Goal: Information Seeking & Learning: Understand process/instructions

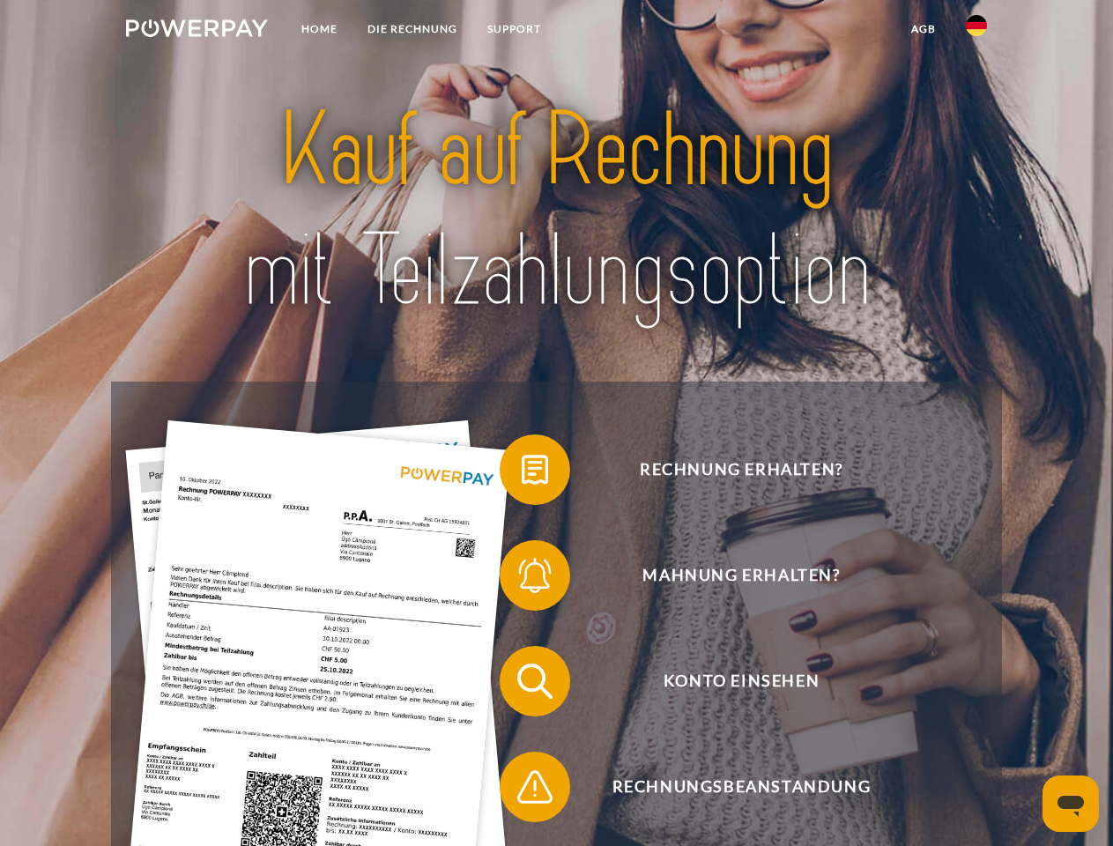
click at [196, 31] on img at bounding box center [197, 28] width 142 height 18
click at [976, 31] on img at bounding box center [976, 25] width 21 height 21
click at [922, 29] on link "agb" at bounding box center [923, 29] width 55 height 32
click at [522, 473] on span at bounding box center [508, 470] width 88 height 88
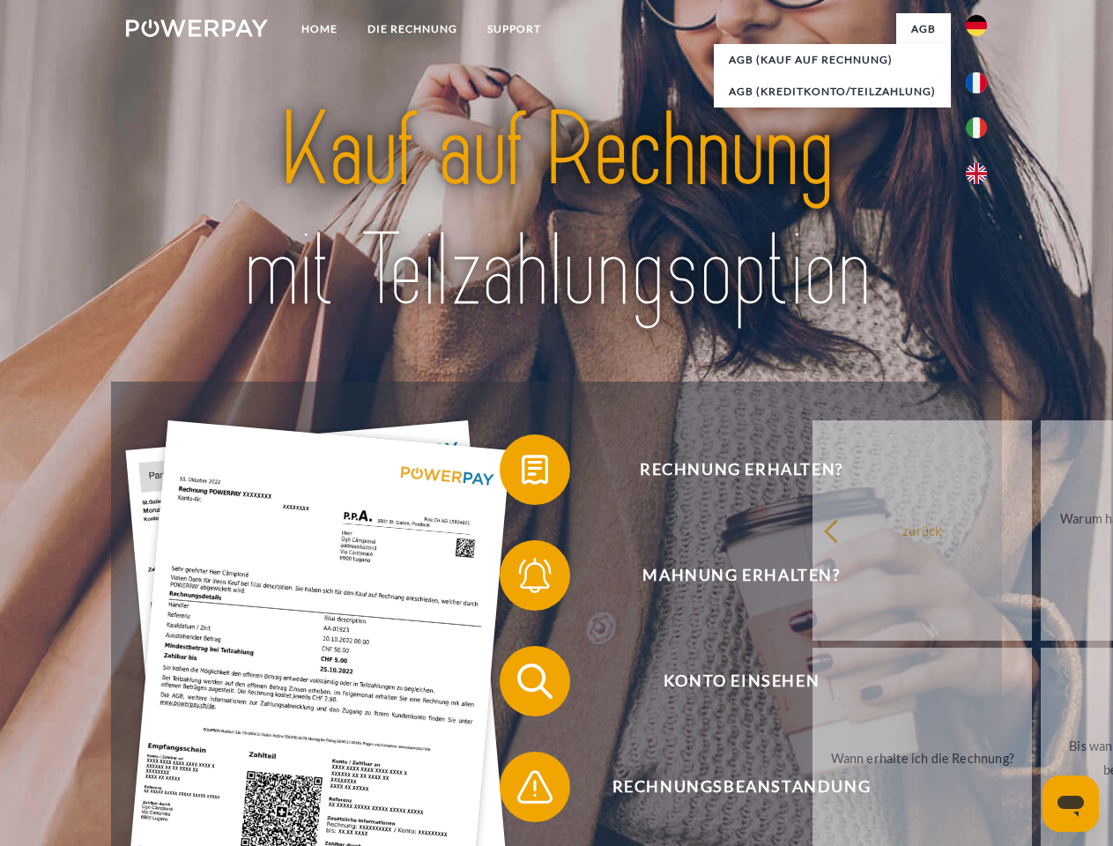
click at [522, 579] on span at bounding box center [508, 575] width 88 height 88
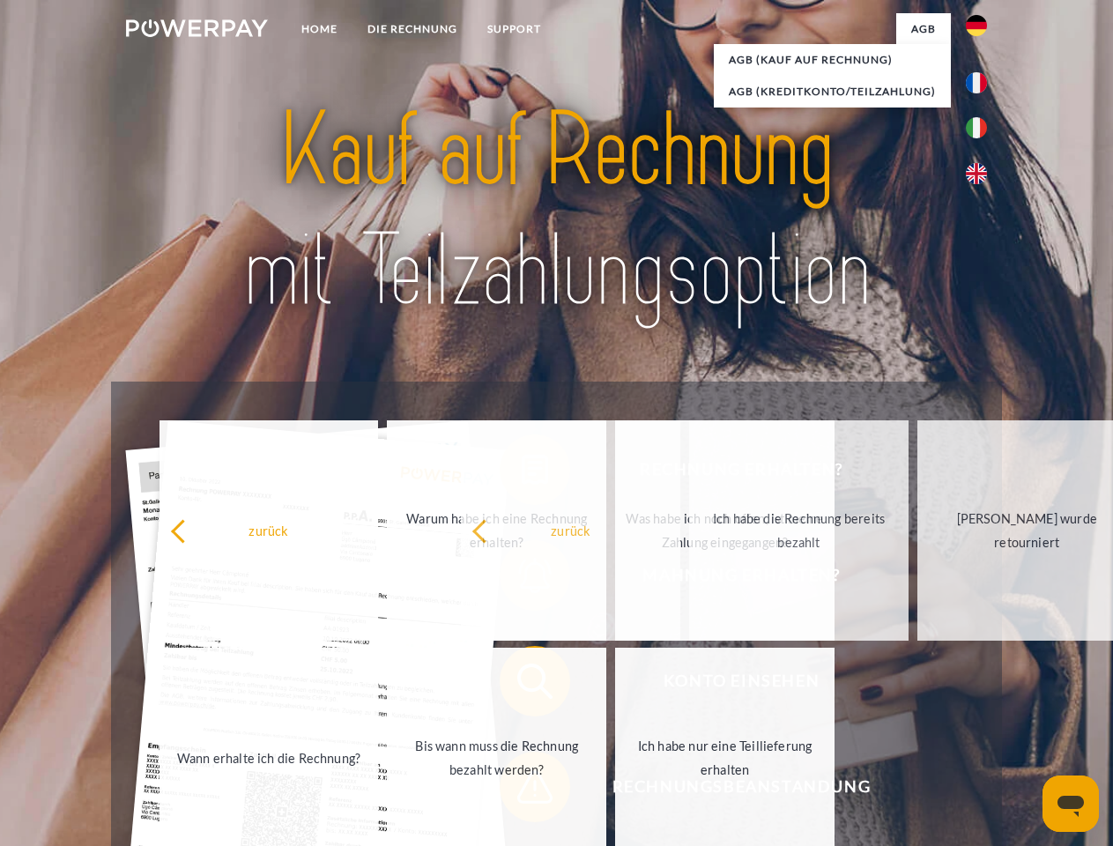
click at [522, 790] on span at bounding box center [508, 787] width 88 height 88
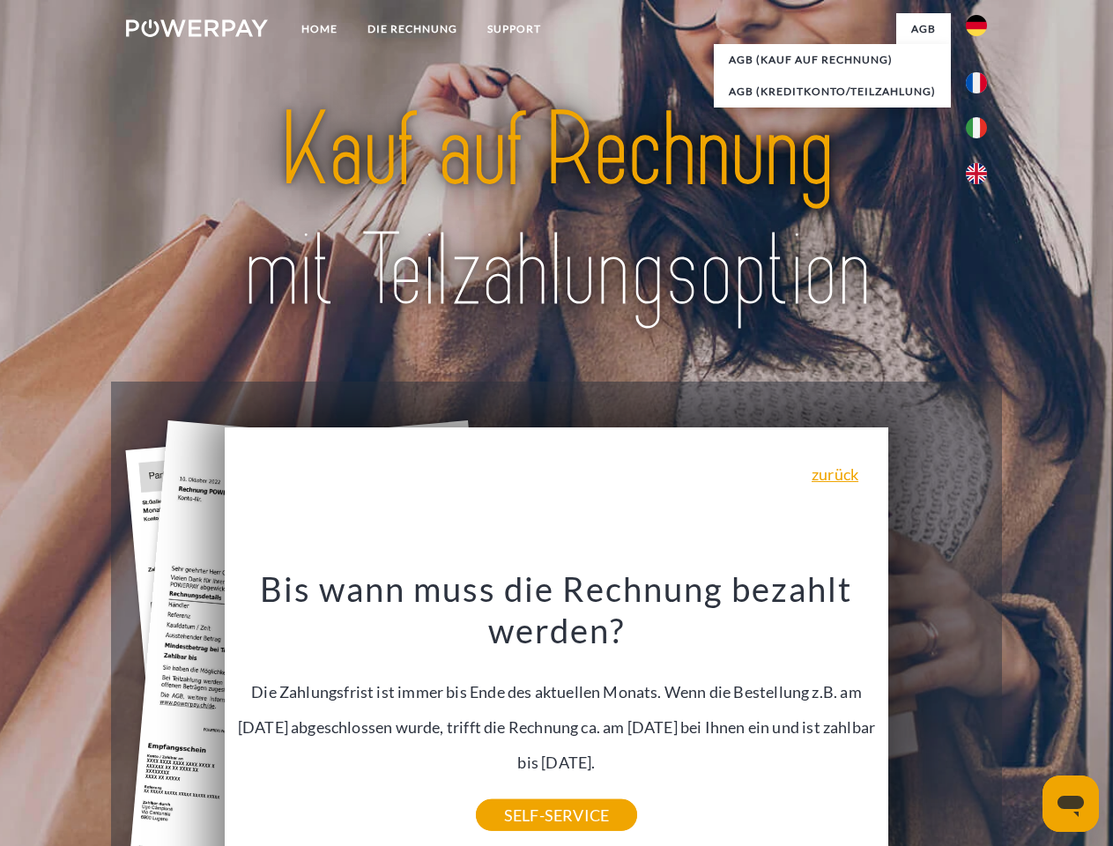
click at [1070, 803] on icon "Messaging-Fenster öffnen" at bounding box center [1070, 806] width 26 height 21
